Goal: Find contact information: Find contact information

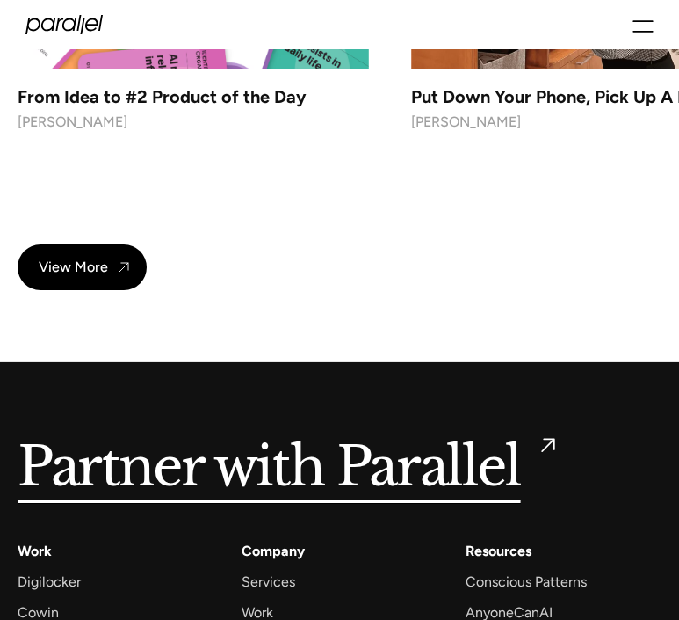
scroll to position [19113, 0]
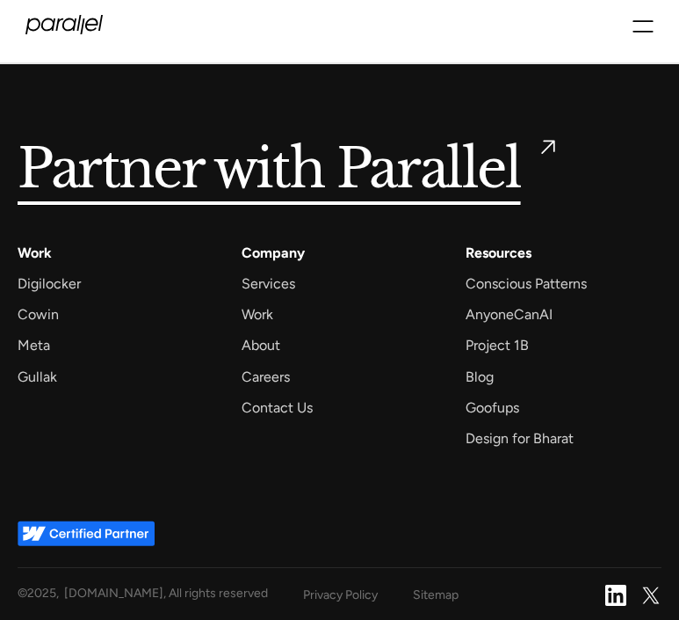
click at [610, 598] on img at bounding box center [616, 594] width 21 height 21
click at [638, 13] on div "Services Work About Careers Contact LinkedIn Twitter (X)" at bounding box center [339, 24] width 628 height 49
click at [638, 23] on icon "menu" at bounding box center [643, 26] width 21 height 21
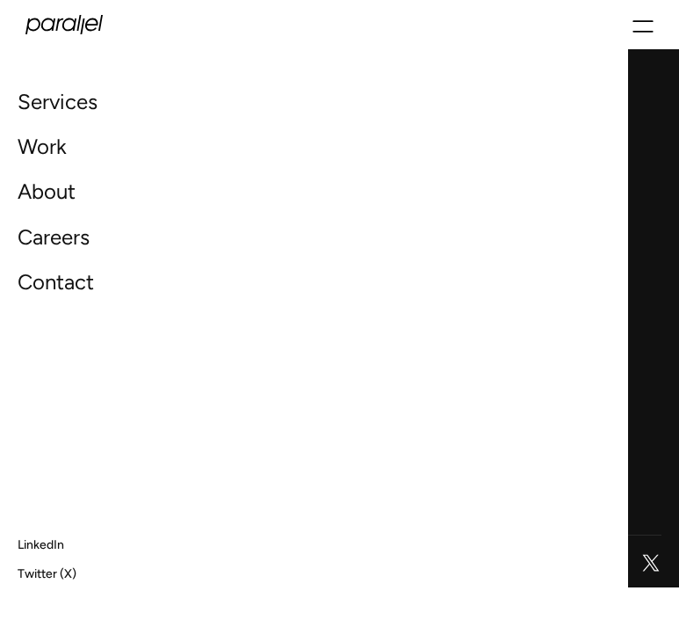
click at [67, 283] on link "Contact" at bounding box center [56, 282] width 76 height 38
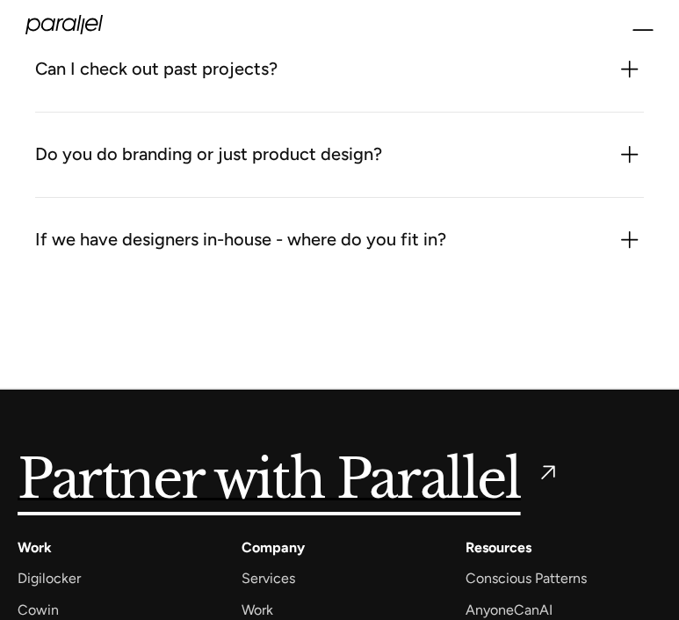
scroll to position [2205, 0]
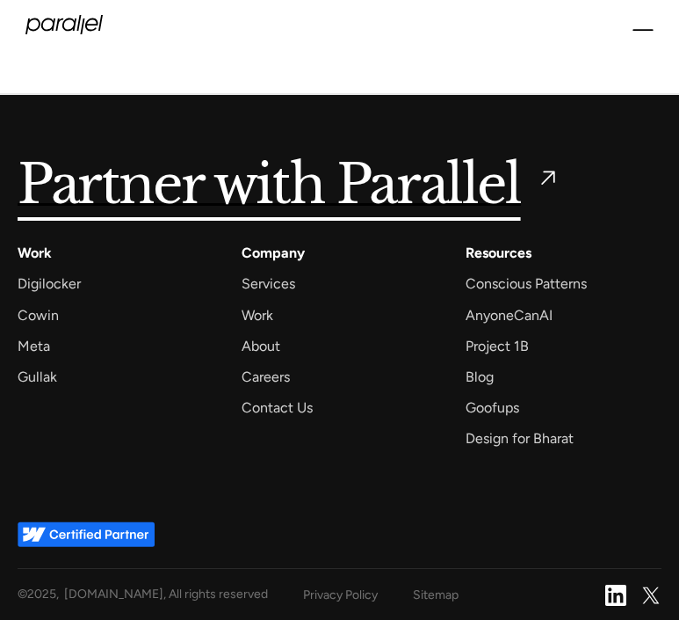
click at [341, 590] on div "Privacy Policy" at bounding box center [340, 595] width 75 height 22
click at [212, 584] on div "© 2025 , Parallelhq.com, All rights reserved" at bounding box center [143, 595] width 250 height 24
click at [211, 597] on div "© 2025 , Parallelhq.com, All rights reserved" at bounding box center [143, 595] width 250 height 24
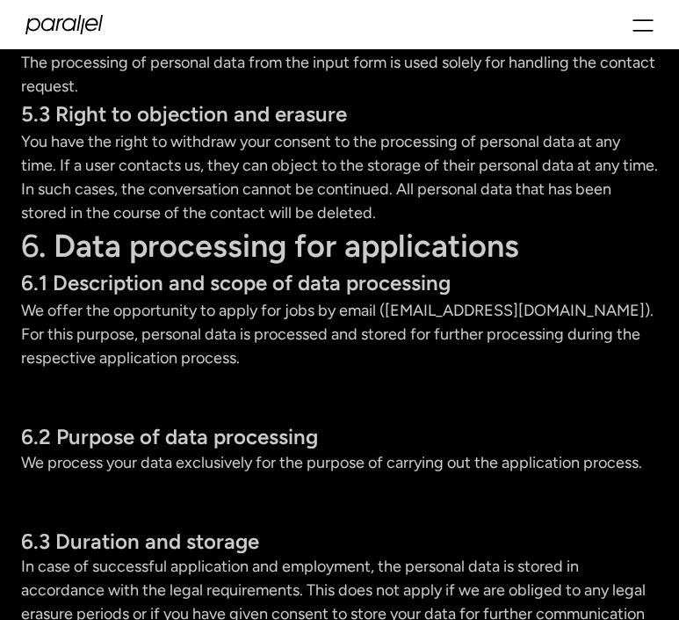
scroll to position [6700, 0]
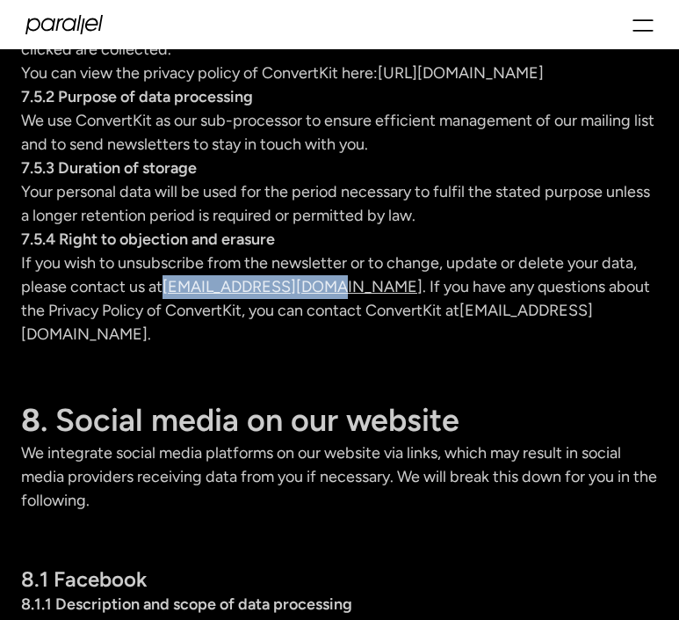
drag, startPoint x: 319, startPoint y: 308, endPoint x: 170, endPoint y: 309, distance: 148.5
click at [170, 309] on p "If you wish to unsubscribe from the newsletter or to change, update or delete y…" at bounding box center [339, 298] width 637 height 95
copy link "[EMAIL_ADDRESS][DOMAIN_NAME]"
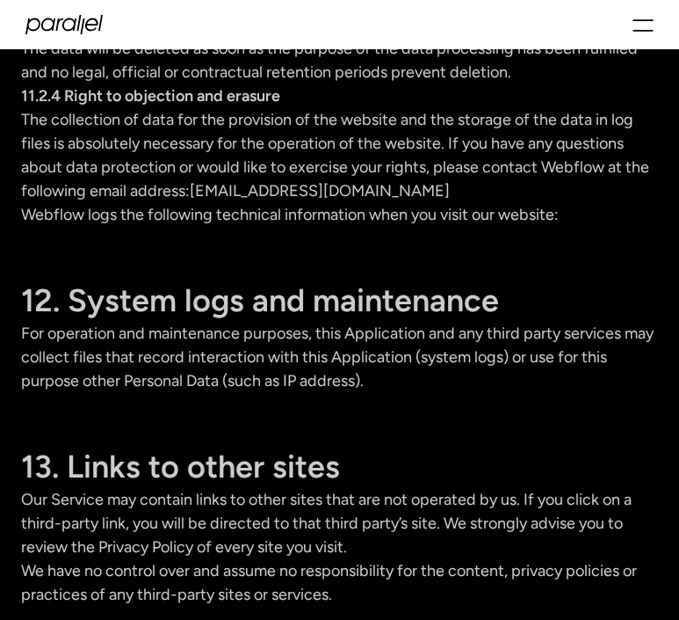
scroll to position [15840, 0]
